Goal: Entertainment & Leisure: Consume media (video, audio)

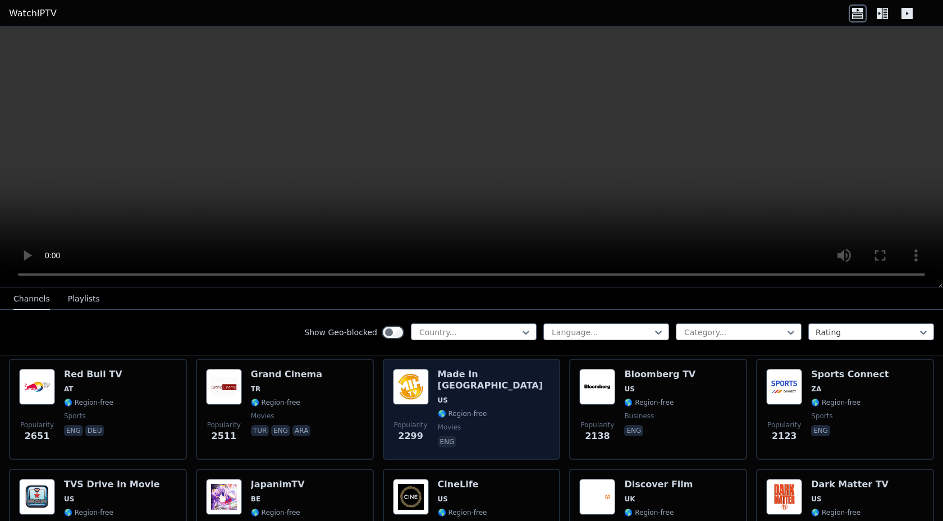
scroll to position [444, 0]
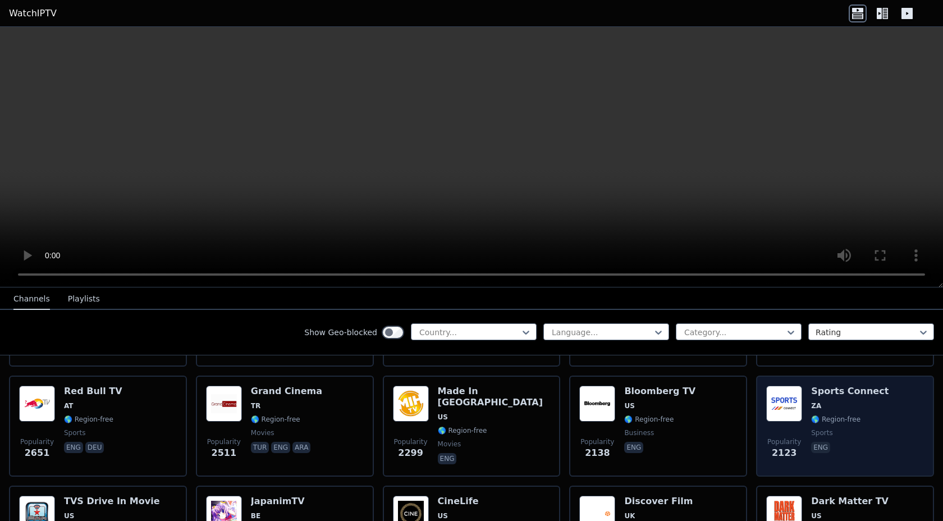
click at [861, 426] on div "Sports Connect ZA 🌎 Region-free sports eng" at bounding box center [849, 426] width 77 height 81
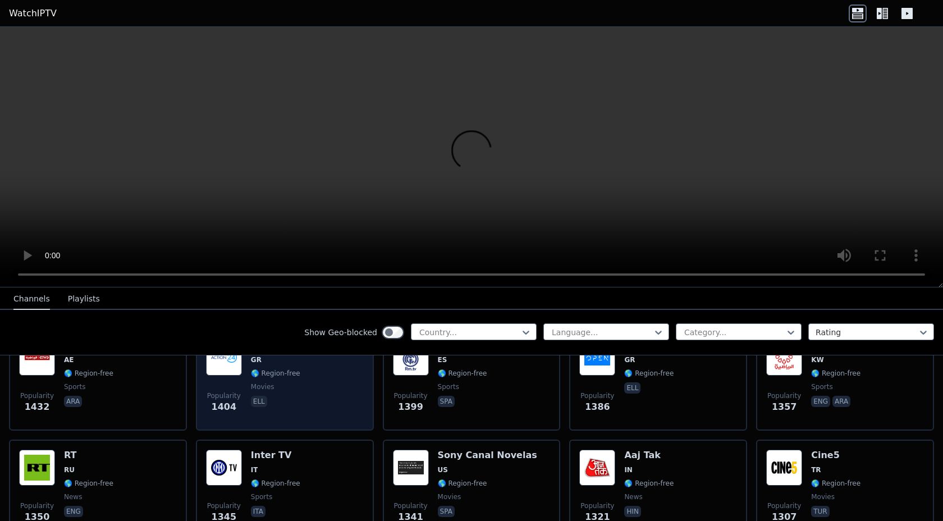
scroll to position [957, 0]
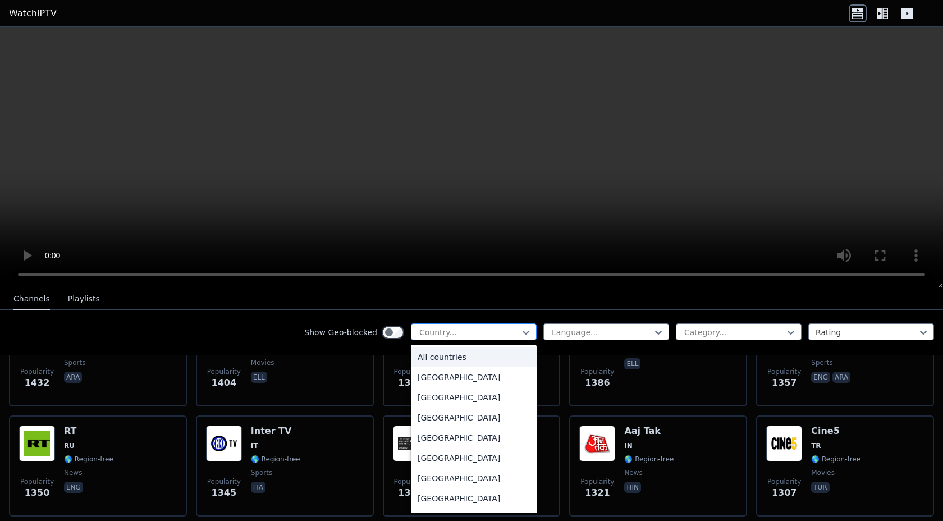
click at [463, 324] on div "Country..." at bounding box center [474, 331] width 126 height 17
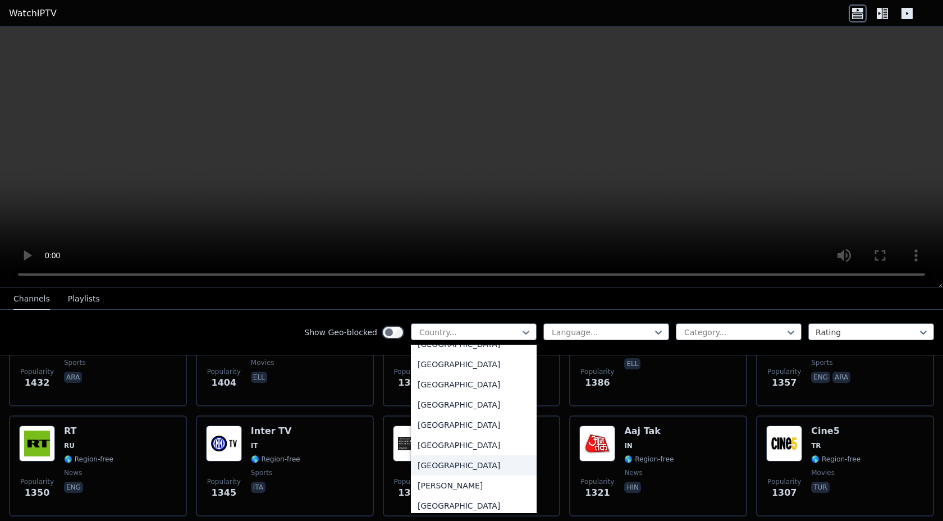
scroll to position [613, 0]
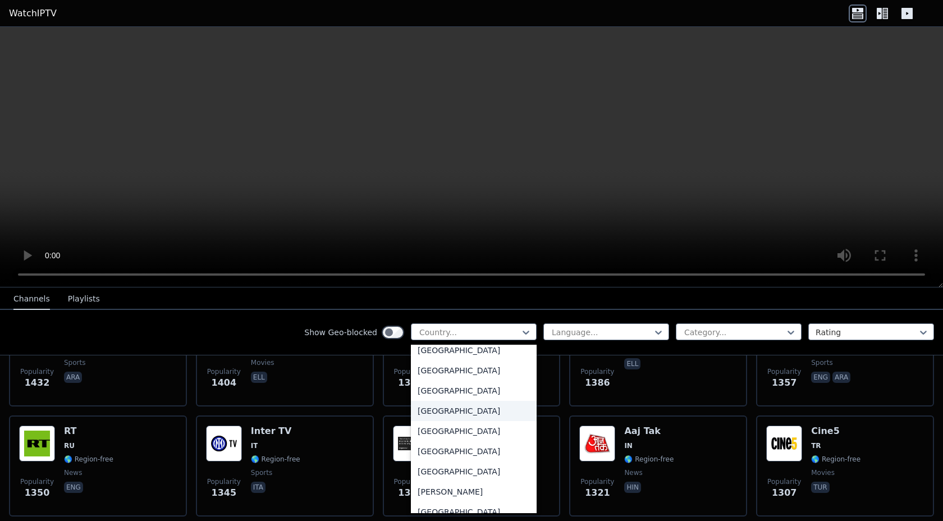
click at [450, 404] on div "[GEOGRAPHIC_DATA]" at bounding box center [474, 411] width 126 height 20
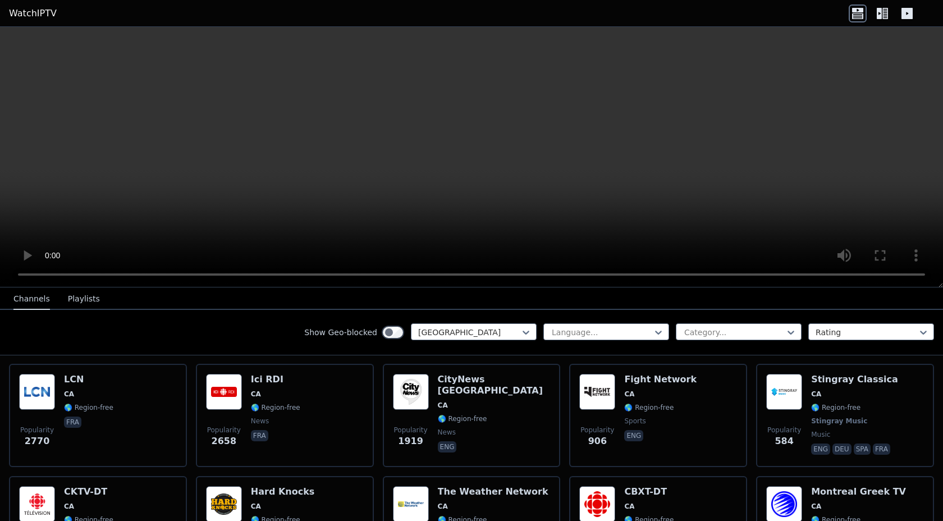
scroll to position [121, 0]
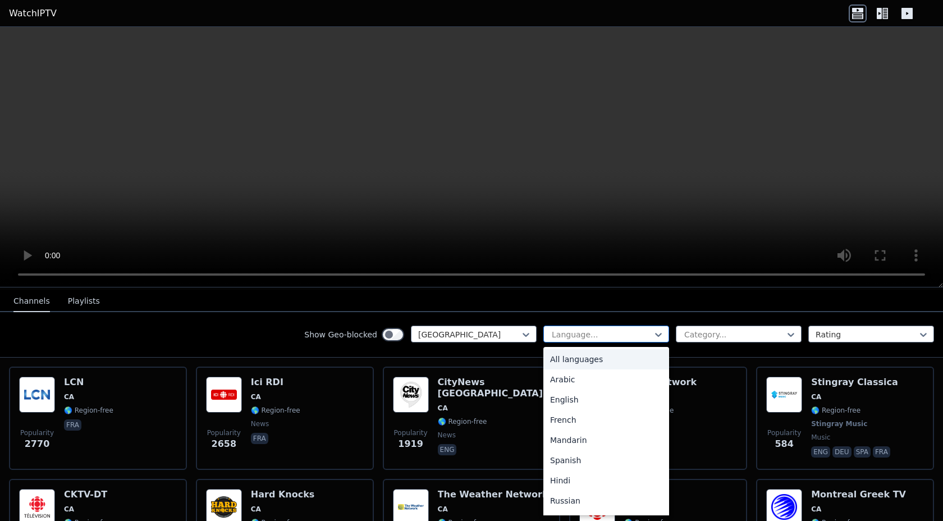
click at [646, 329] on div "Language..." at bounding box center [607, 334] width 126 height 17
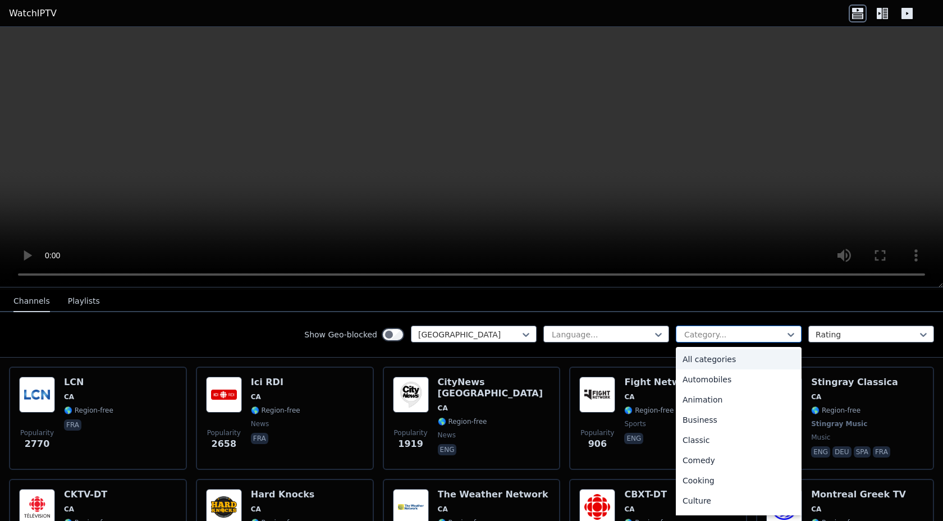
click at [709, 334] on div at bounding box center [734, 334] width 102 height 11
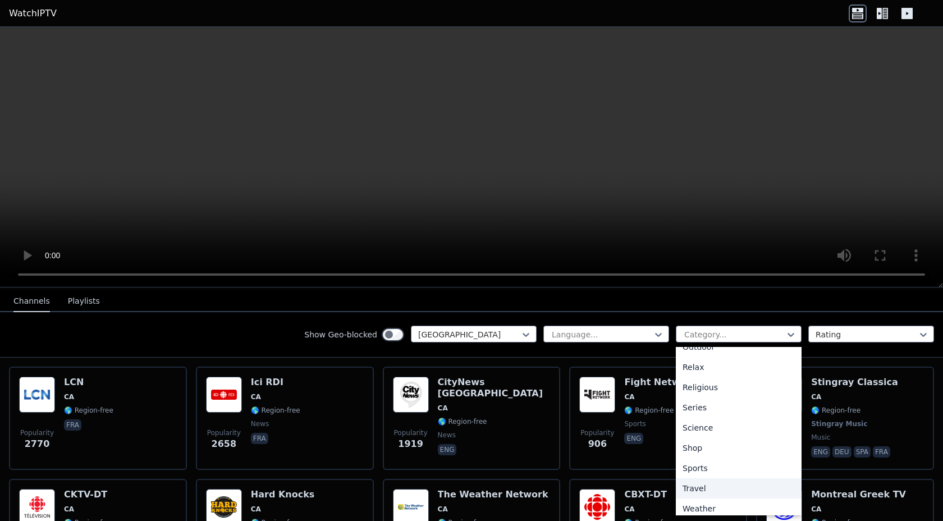
scroll to position [382, 0]
click at [727, 465] on div "Sports" at bounding box center [739, 463] width 126 height 20
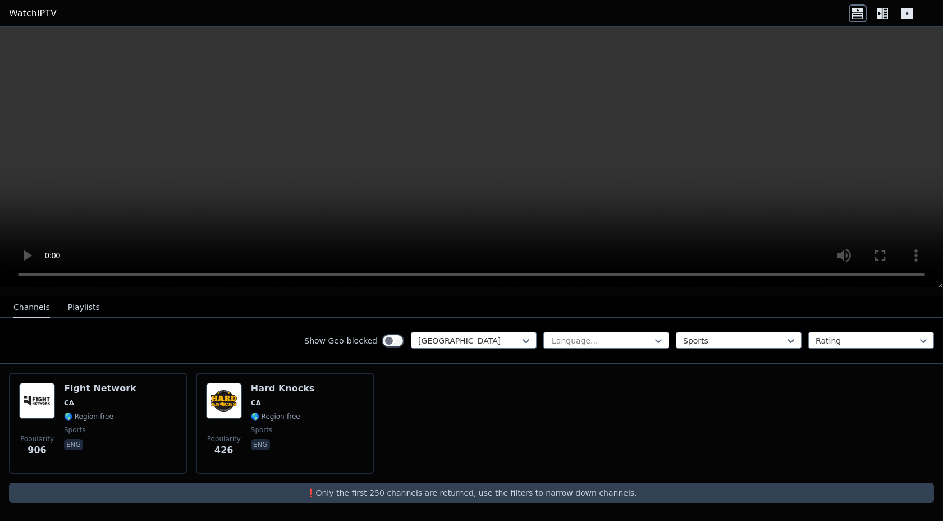
scroll to position [101, 0]
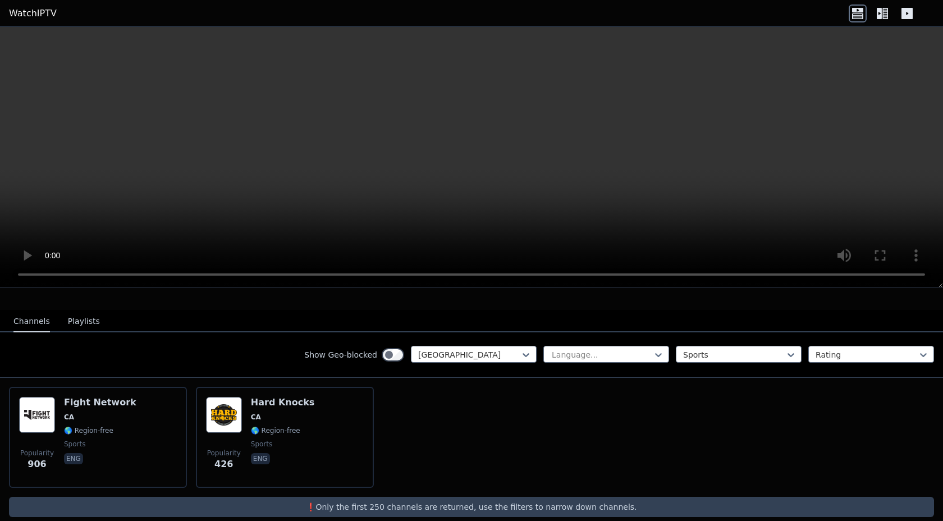
click at [747, 338] on div "Show Geo-blocked Canada Language... Sports Rating" at bounding box center [471, 354] width 943 height 45
click at [744, 341] on div "Show Geo-blocked Canada Language... Sports Rating" at bounding box center [471, 354] width 943 height 45
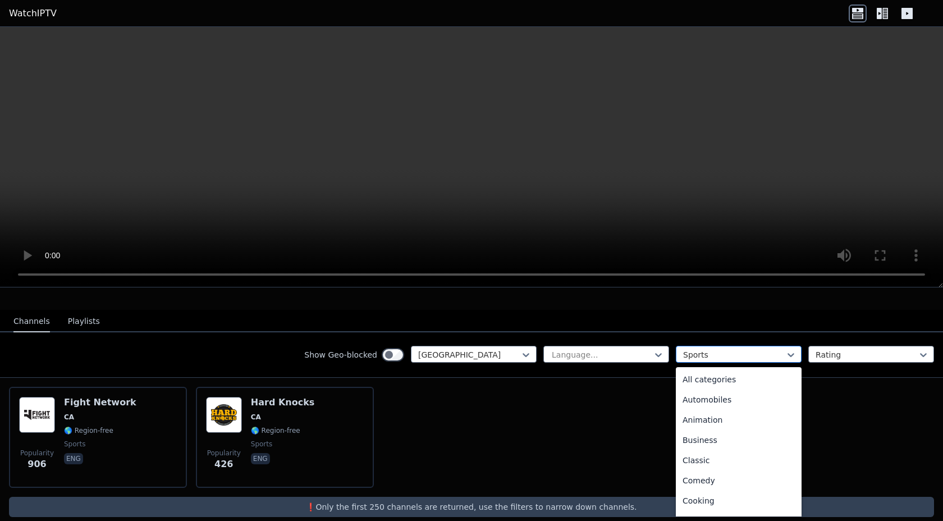
click at [738, 352] on div at bounding box center [734, 354] width 102 height 11
click at [709, 430] on div "News" at bounding box center [739, 429] width 126 height 20
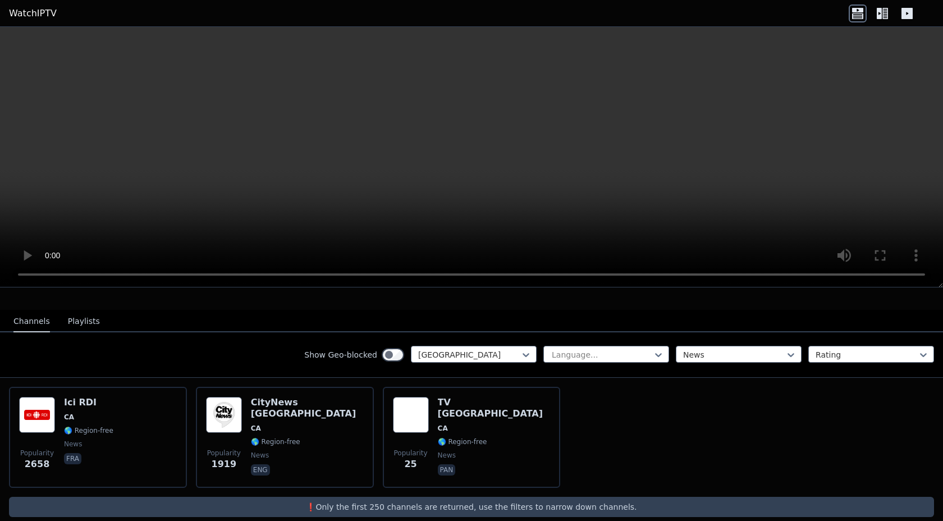
scroll to position [107, 0]
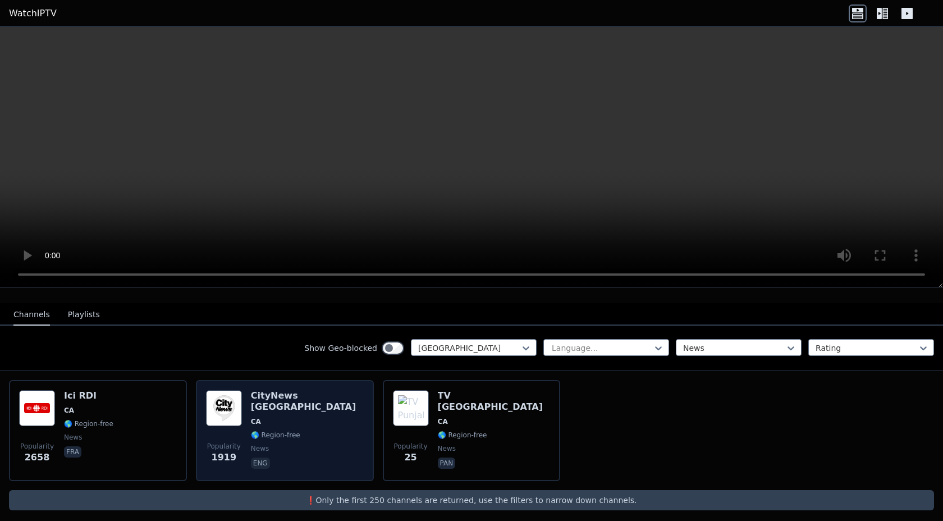
click at [298, 404] on div "CityNews [GEOGRAPHIC_DATA] [GEOGRAPHIC_DATA] 🌎 Region-free news eng" at bounding box center [307, 430] width 113 height 81
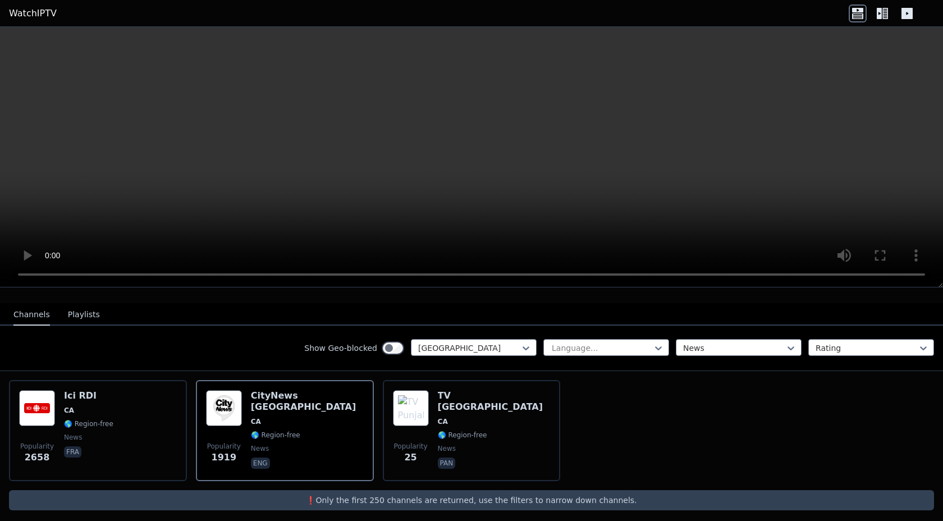
click at [321, 168] on video at bounding box center [471, 157] width 943 height 261
click at [19, 319] on button "Channels" at bounding box center [31, 314] width 37 height 21
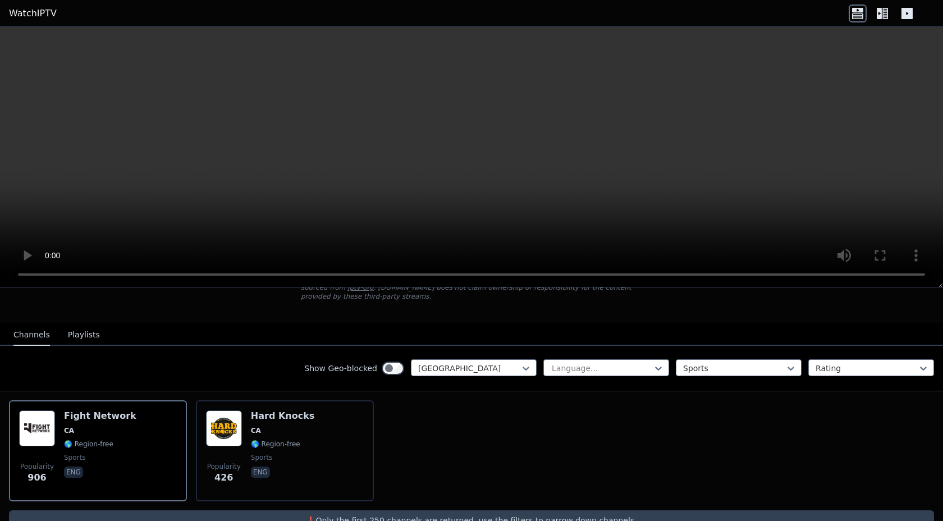
scroll to position [115, 0]
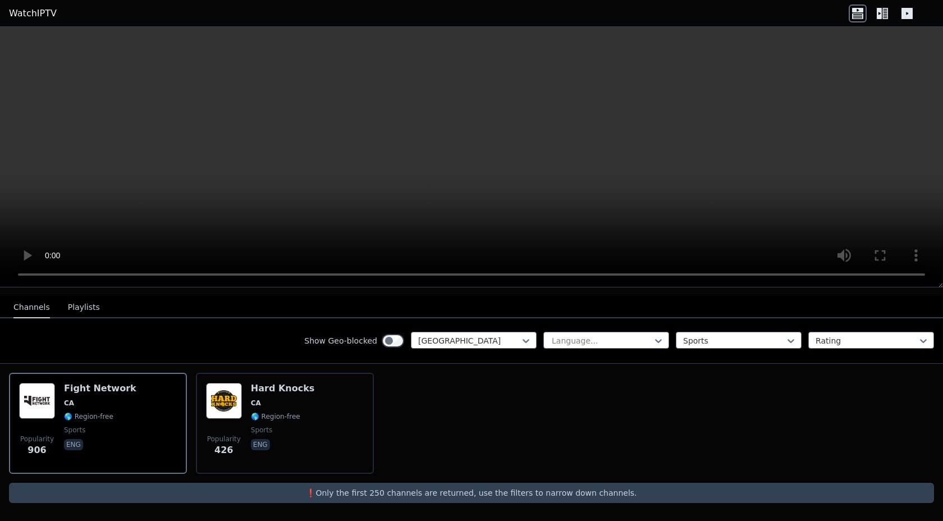
click at [884, 10] on icon at bounding box center [886, 13] width 6 height 11
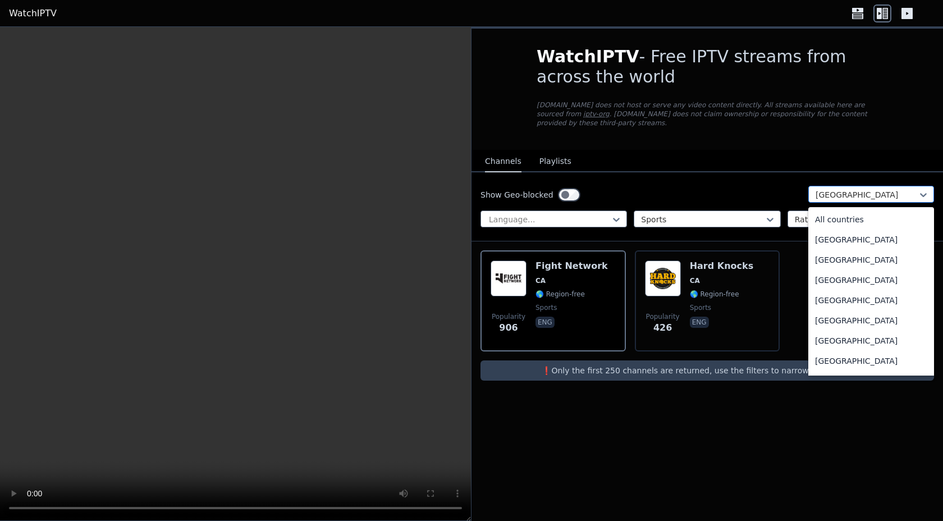
click at [847, 194] on div at bounding box center [867, 194] width 102 height 11
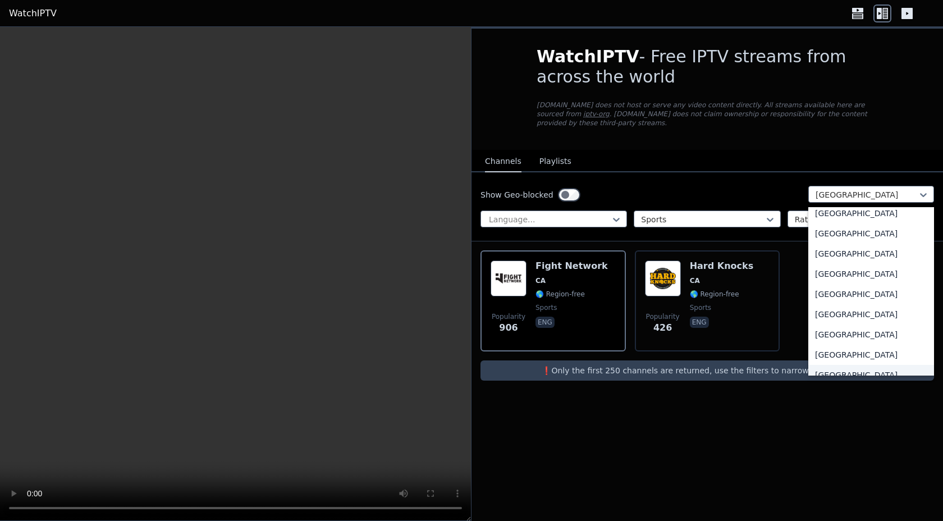
scroll to position [3935, 0]
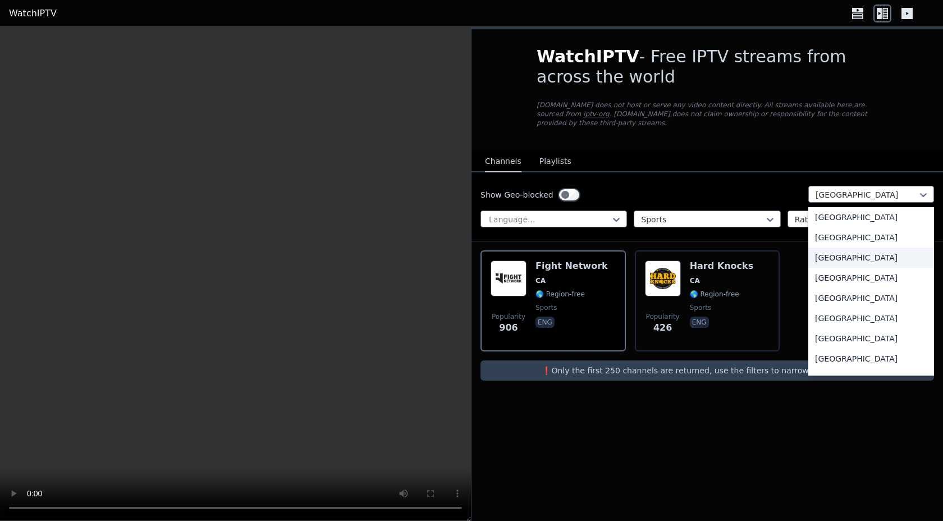
click at [856, 262] on div "[GEOGRAPHIC_DATA]" at bounding box center [872, 258] width 126 height 20
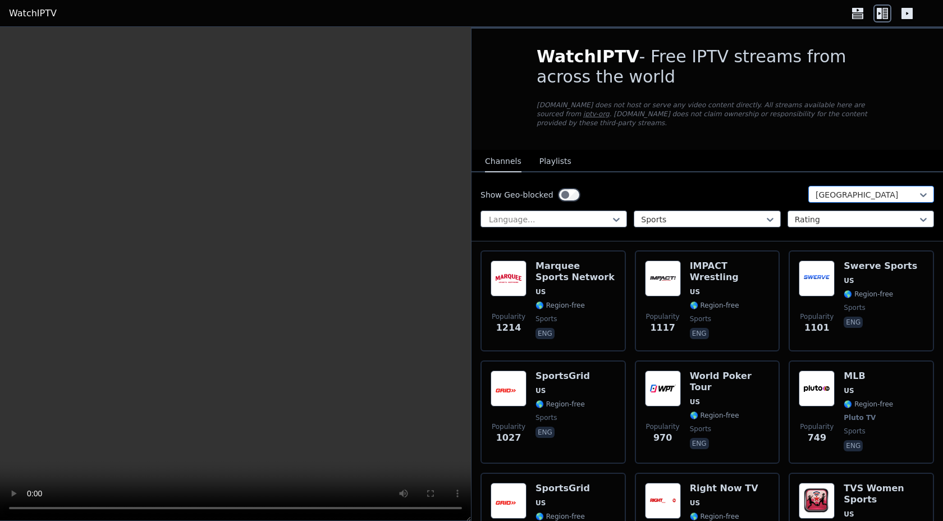
click at [852, 191] on div at bounding box center [867, 194] width 102 height 11
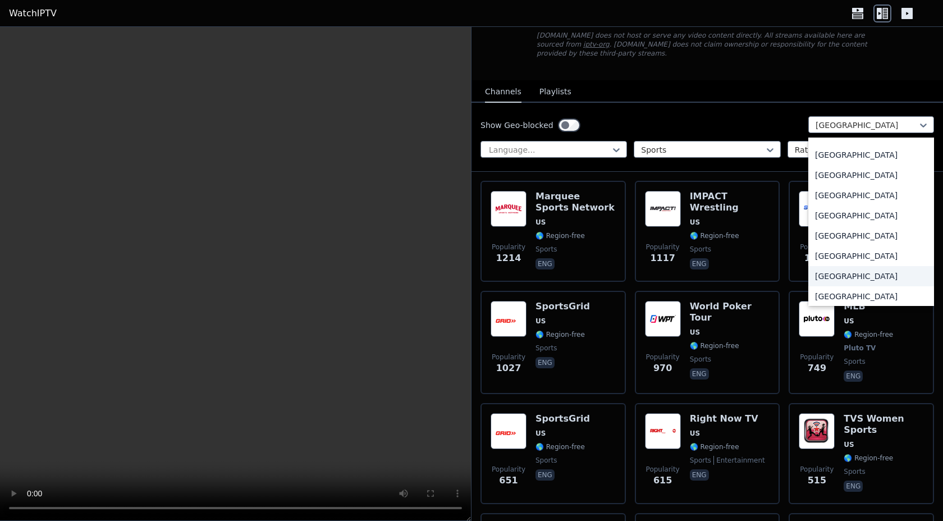
scroll to position [527, 0]
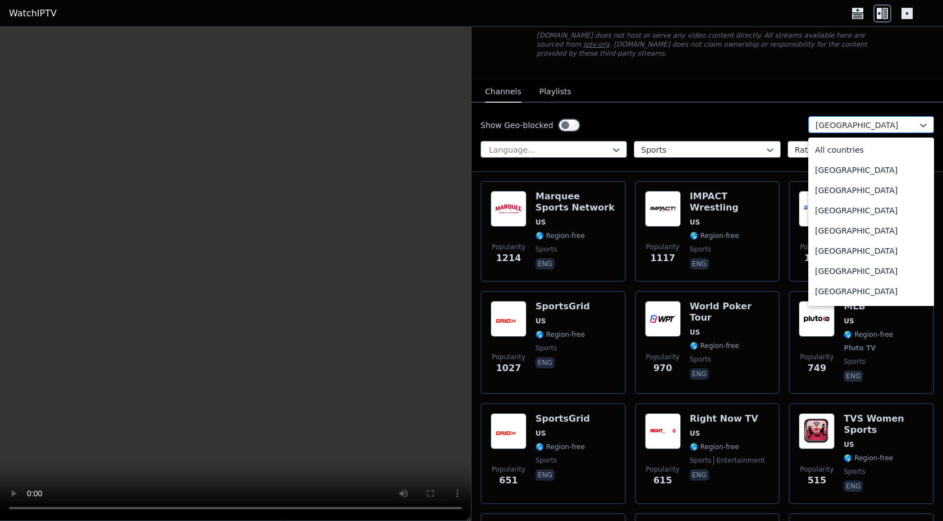
click at [839, 129] on div at bounding box center [867, 125] width 102 height 11
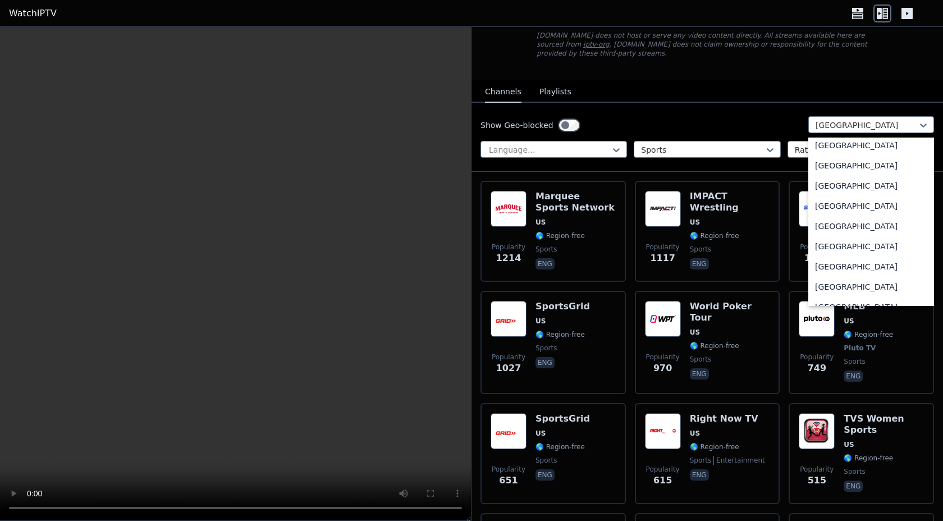
scroll to position [0, 0]
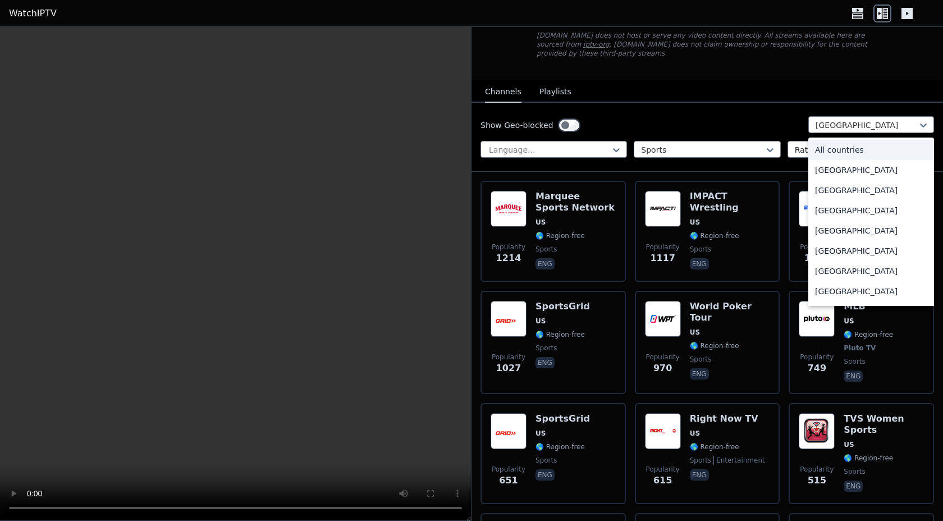
click at [824, 146] on div "All countries" at bounding box center [872, 150] width 126 height 20
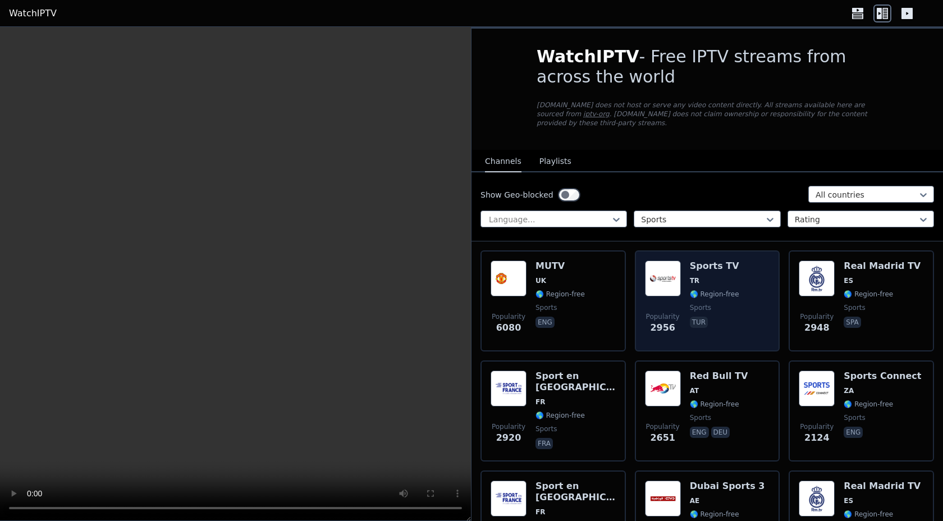
click at [714, 323] on span "tur" at bounding box center [714, 323] width 49 height 13
click at [705, 309] on span "sports" at bounding box center [700, 307] width 21 height 9
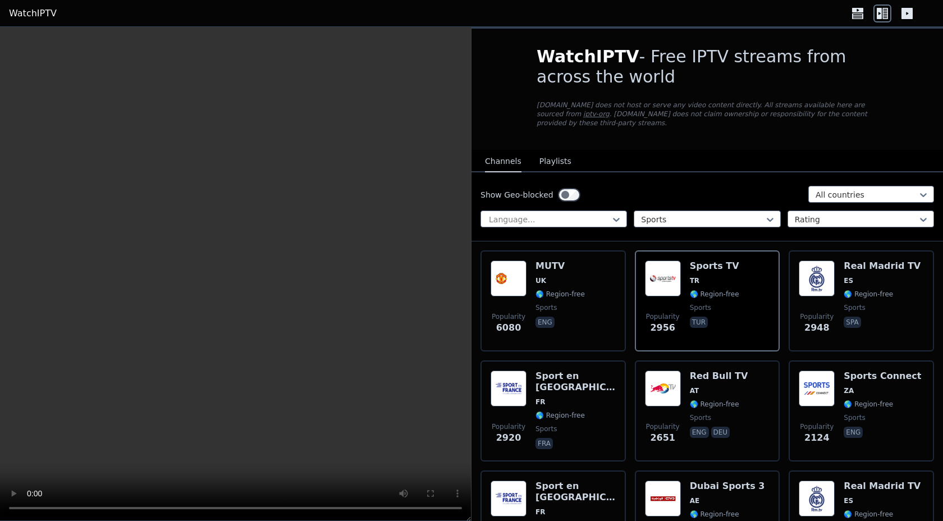
click at [481, 363] on div "Popularity 2920 Sport en France FR 🌎 Region-free sports fra" at bounding box center [553, 411] width 145 height 101
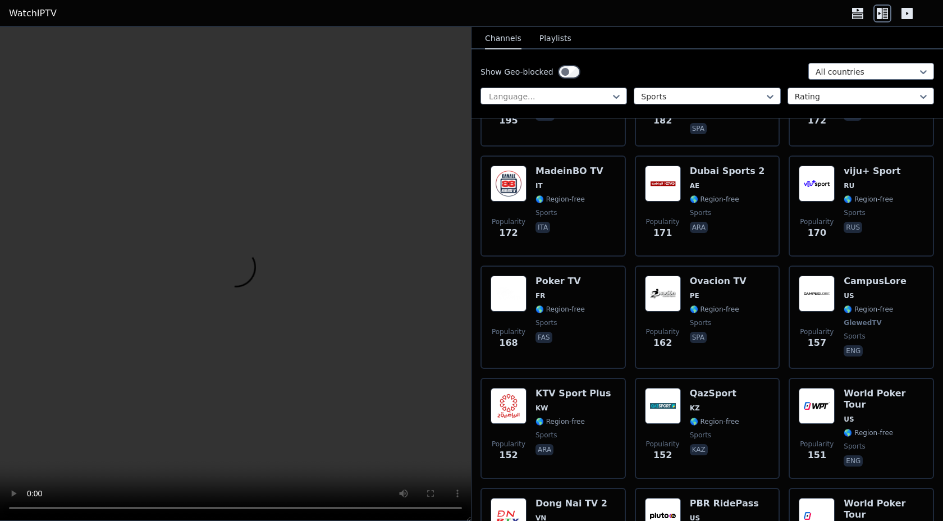
scroll to position [2430, 0]
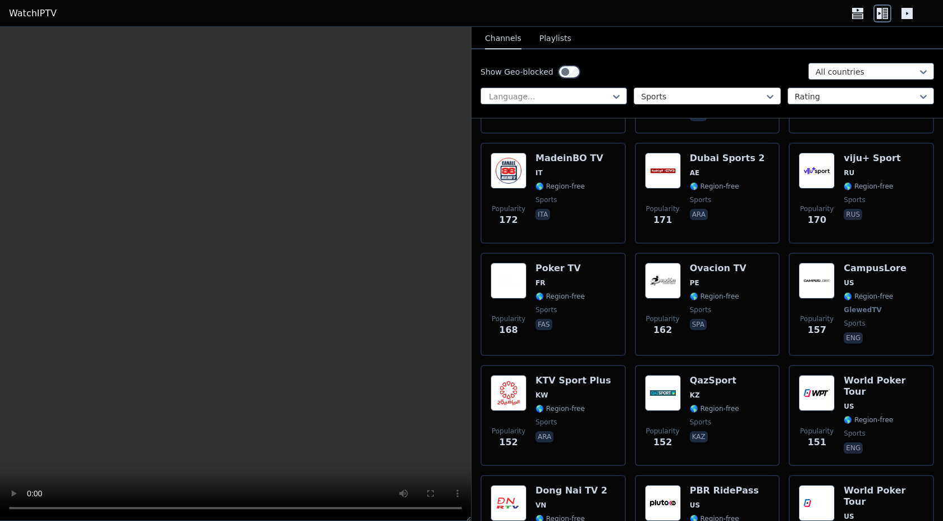
click at [732, 97] on div at bounding box center [702, 96] width 123 height 11
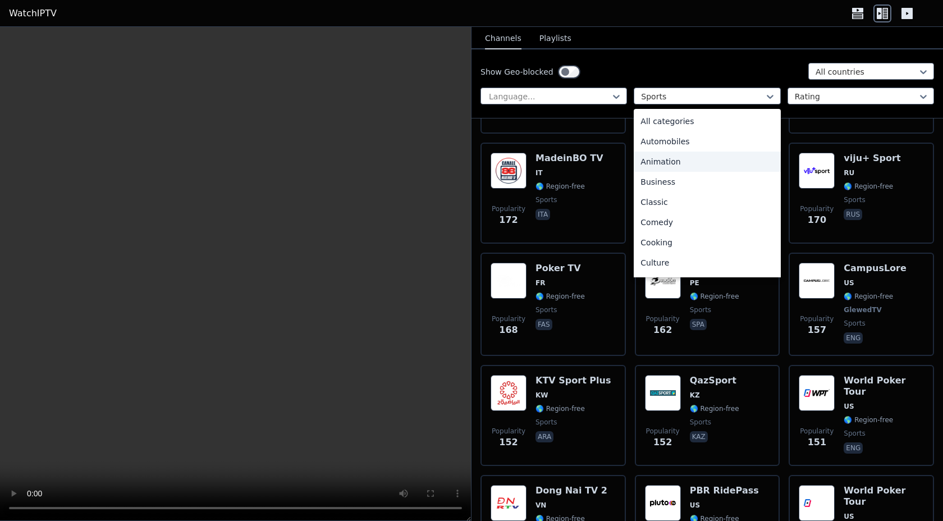
scroll to position [2, 0]
click at [708, 156] on div "Animation" at bounding box center [707, 160] width 147 height 20
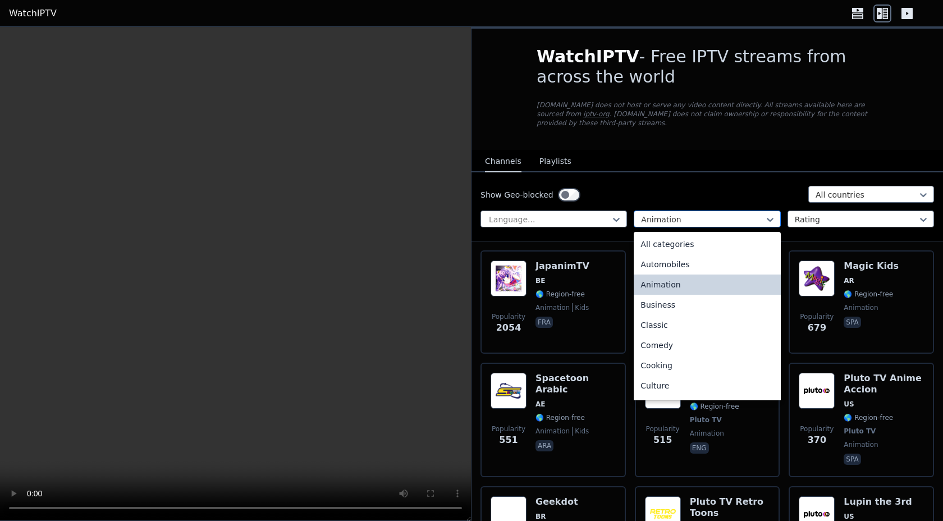
click at [687, 220] on div at bounding box center [702, 219] width 123 height 11
click at [681, 237] on div "All categories" at bounding box center [707, 244] width 147 height 20
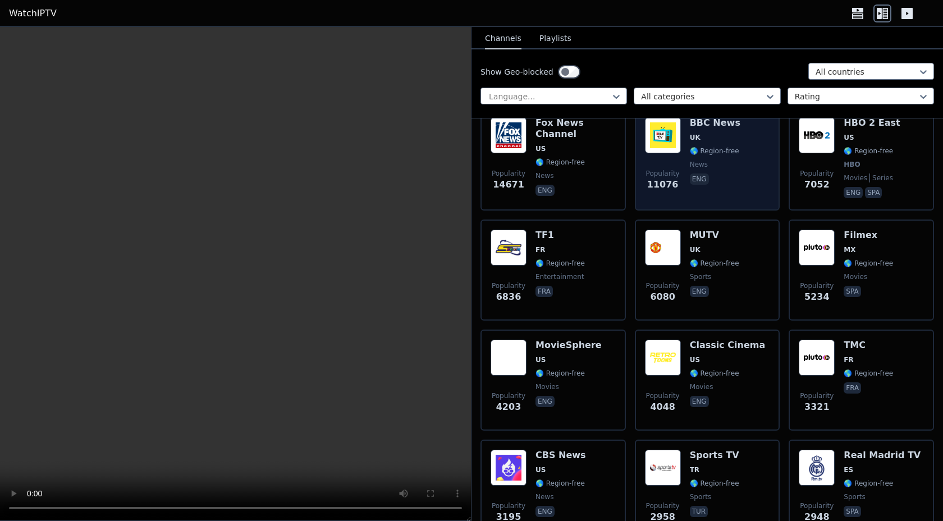
scroll to position [154, 0]
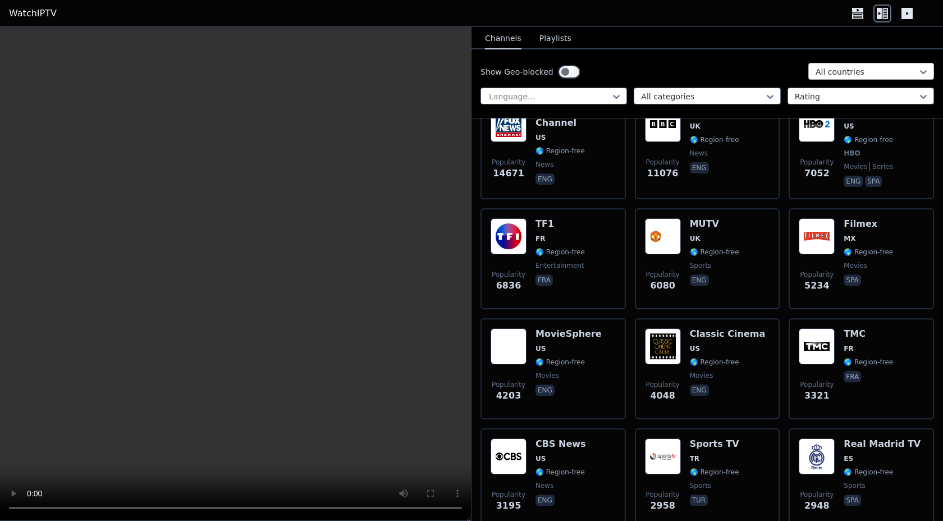
click at [815, 69] on div "All countries" at bounding box center [872, 71] width 126 height 17
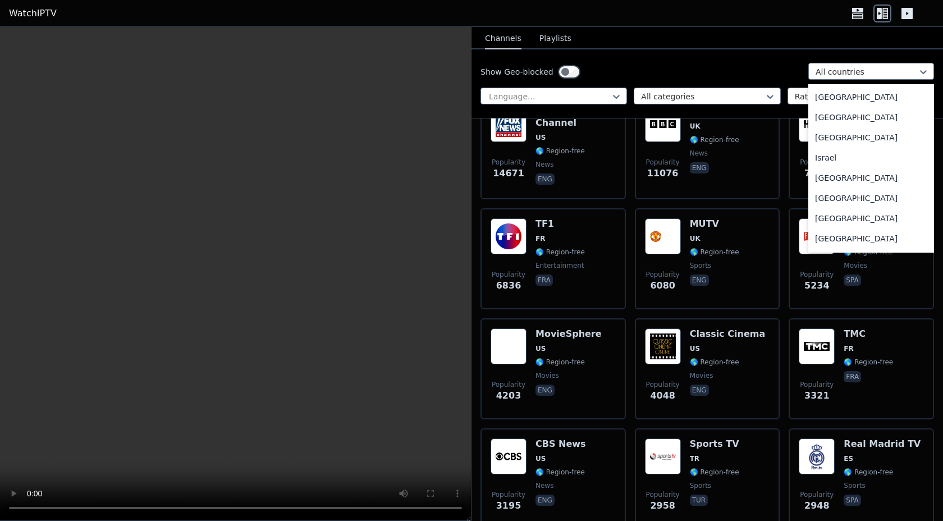
type input "*"
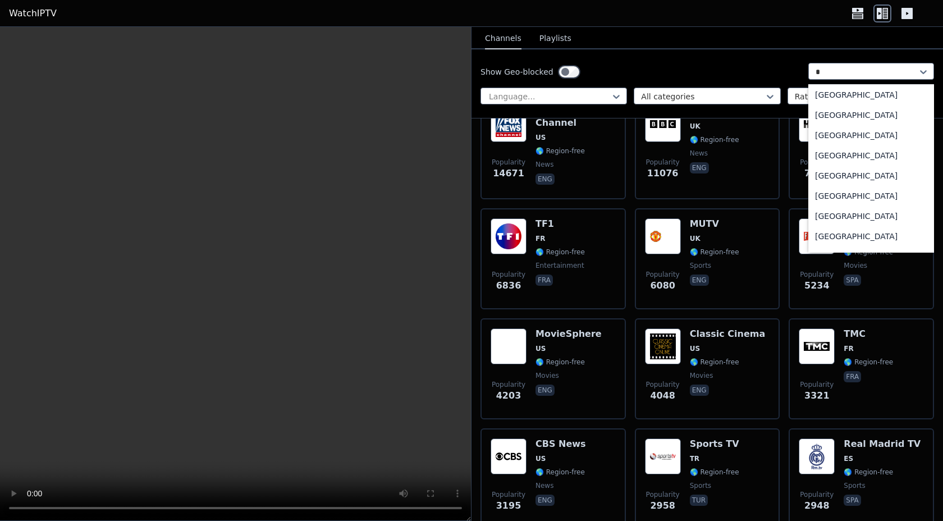
scroll to position [1104, 0]
click at [840, 202] on div "[GEOGRAPHIC_DATA]" at bounding box center [872, 196] width 126 height 20
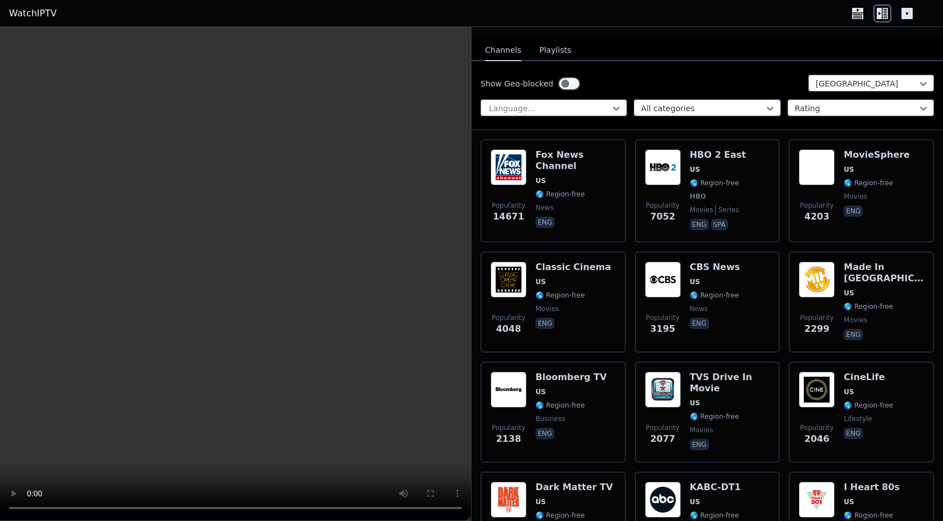
scroll to position [113, 0]
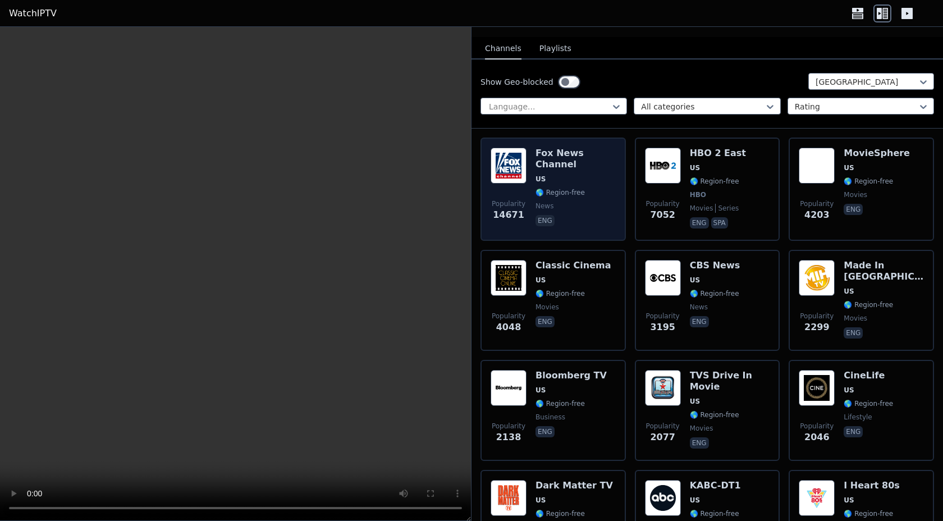
click at [579, 175] on div "Fox News Channel US 🌎 Region-free news eng" at bounding box center [576, 189] width 80 height 83
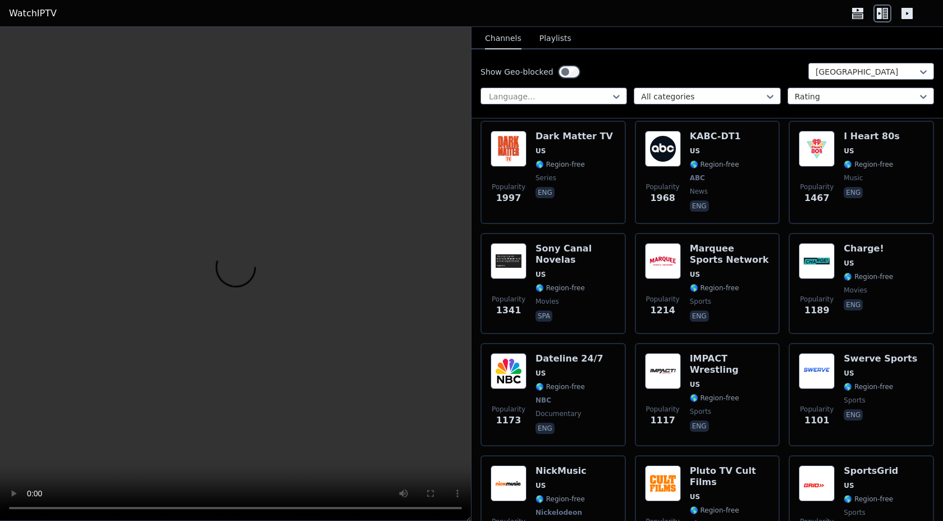
scroll to position [483, 0]
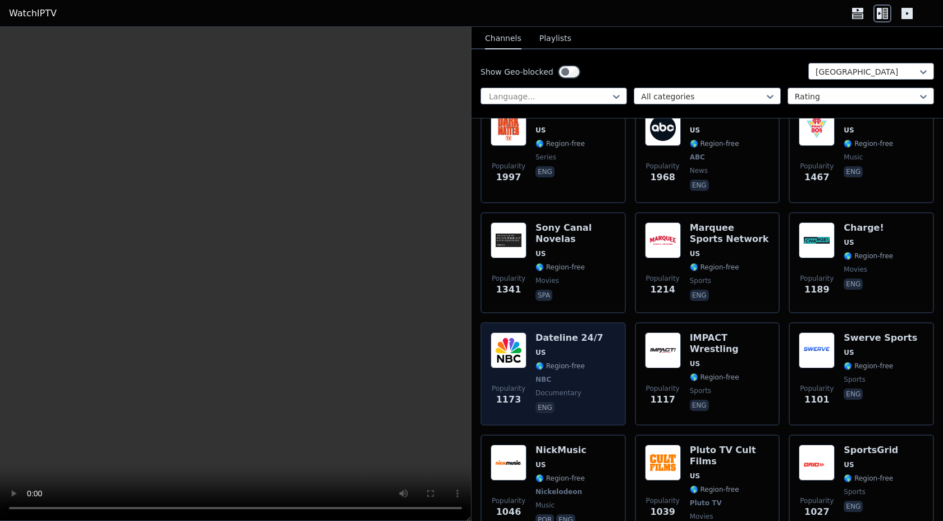
click at [570, 341] on h6 "Dateline 24/7" at bounding box center [570, 337] width 68 height 11
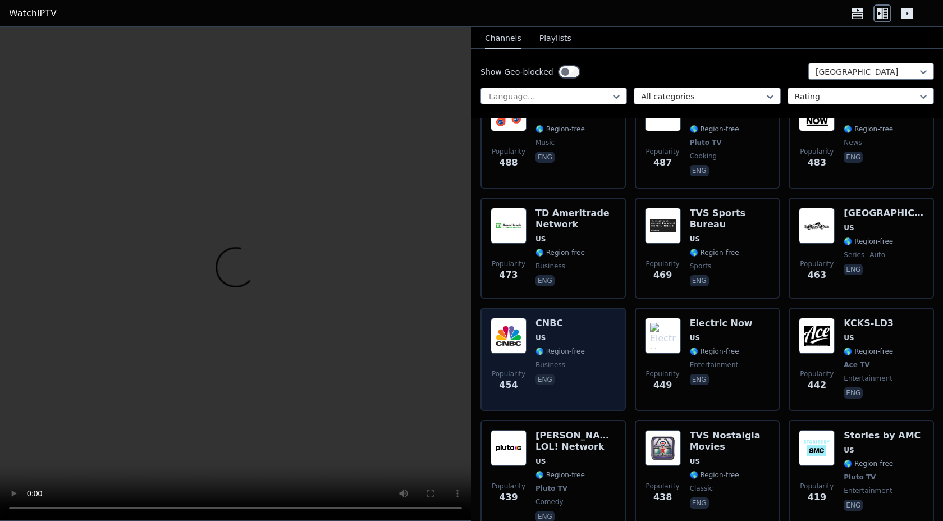
scroll to position [2480, 0]
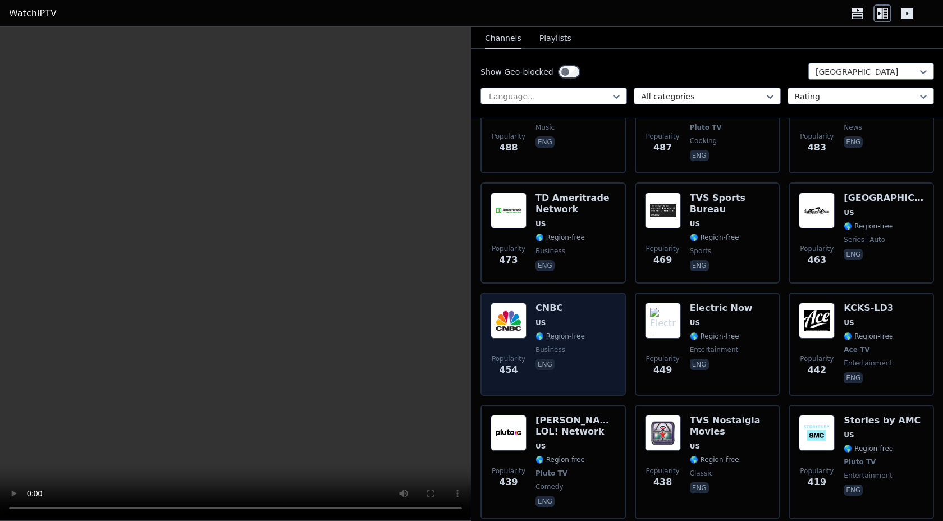
click at [571, 303] on h6 "CNBC" at bounding box center [560, 308] width 49 height 11
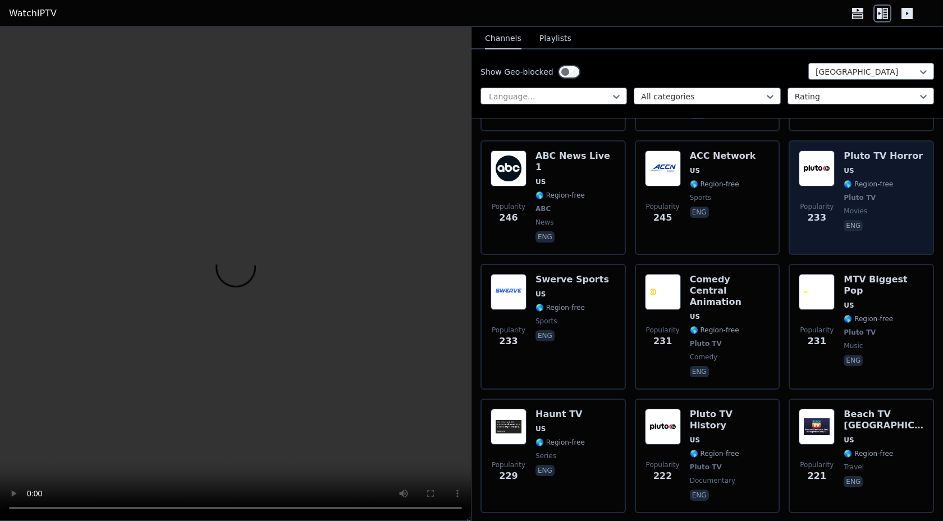
scroll to position [3812, 0]
